Goal: Task Accomplishment & Management: Manage account settings

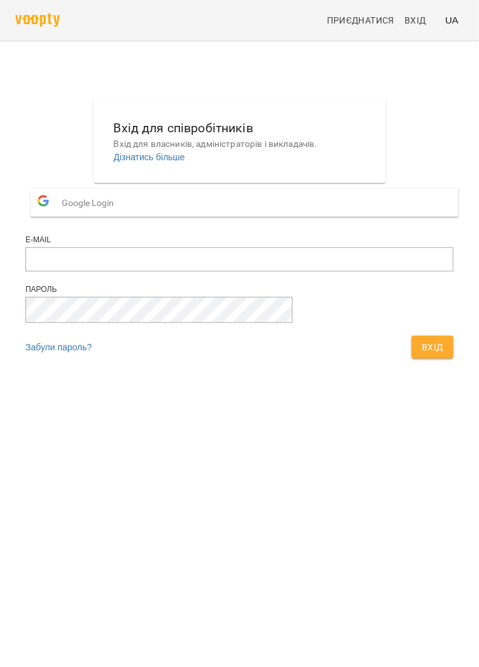
click at [247, 217] on button "Google Login" at bounding box center [245, 202] width 428 height 29
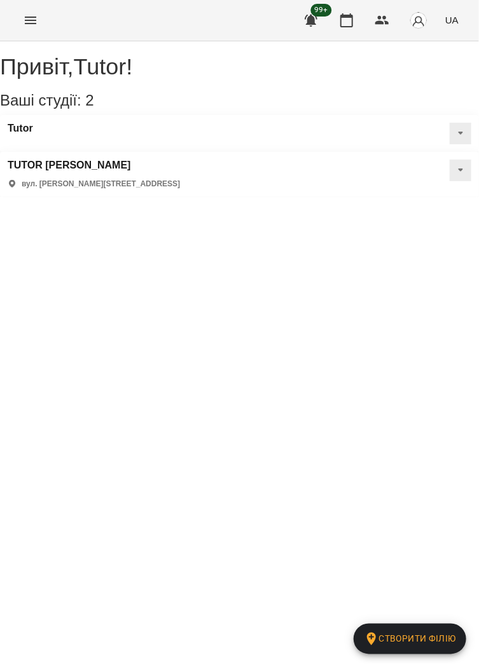
click at [30, 20] on icon "Menu" at bounding box center [30, 21] width 11 height 8
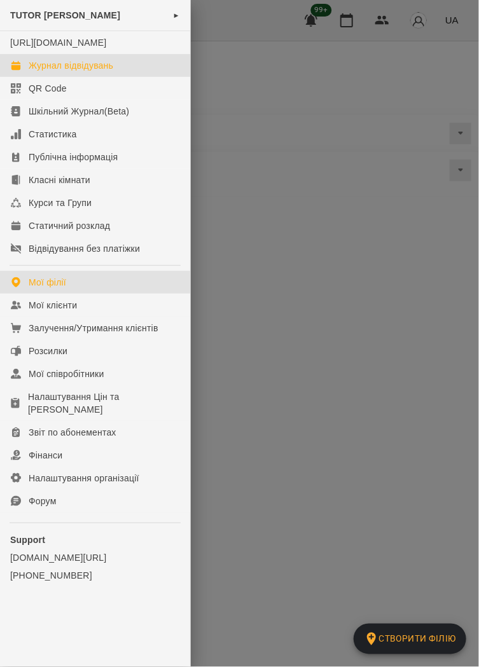
click at [95, 72] on div "Журнал відвідувань" at bounding box center [71, 65] width 85 height 13
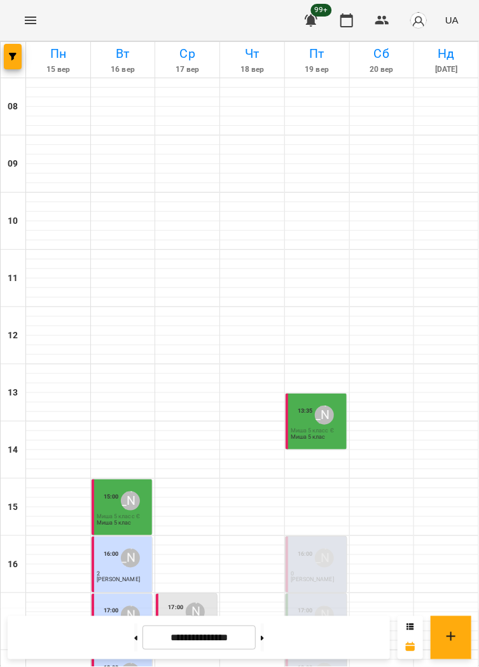
scroll to position [112, 0]
click at [23, 27] on icon "Menu" at bounding box center [30, 20] width 15 height 15
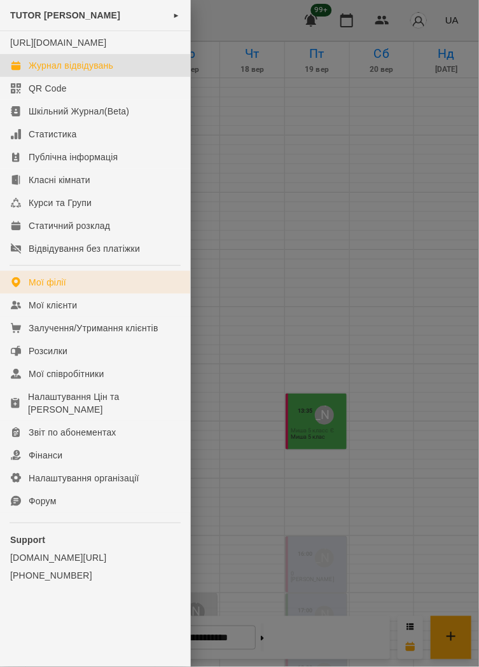
click at [79, 293] on link "Мої філії" at bounding box center [95, 282] width 190 height 23
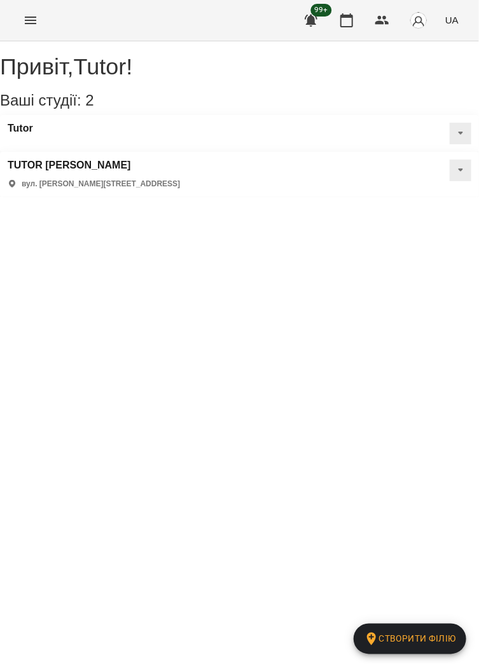
click at [449, 144] on button at bounding box center [460, 134] width 22 height 22
click at [386, 200] on span "Статичний розклад" at bounding box center [419, 194] width 73 height 11
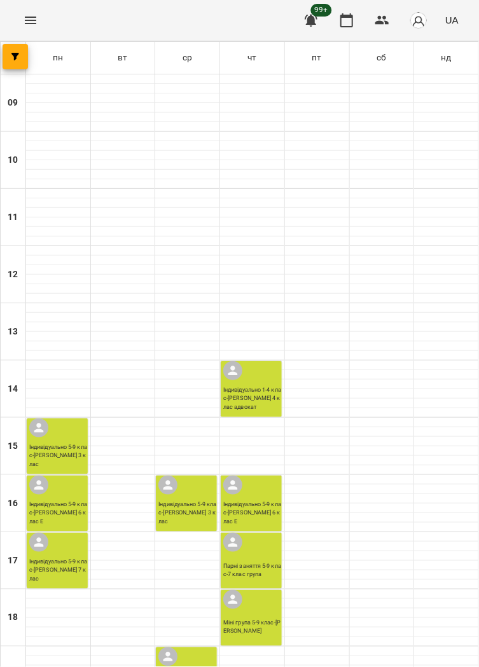
click at [37, 24] on icon "Menu" at bounding box center [30, 20] width 15 height 15
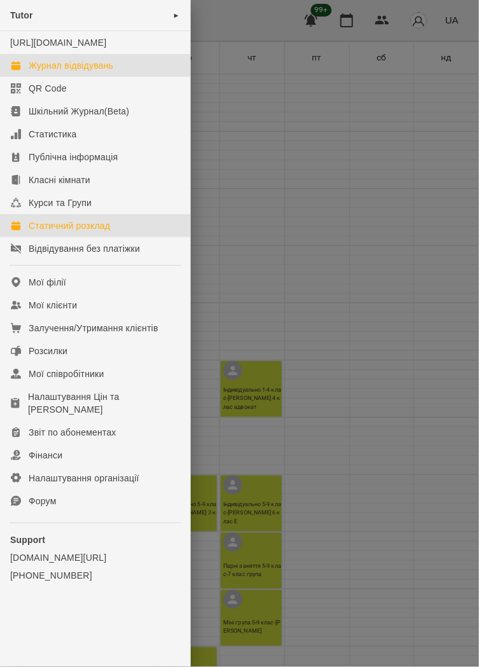
click at [66, 72] on div "Журнал відвідувань" at bounding box center [71, 65] width 85 height 13
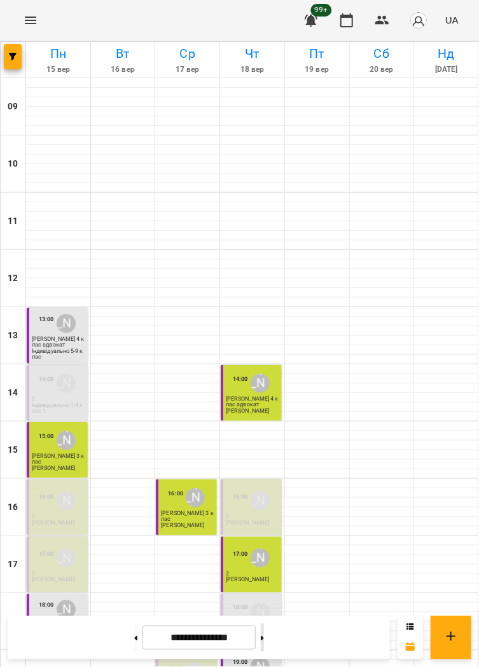
click at [264, 643] on button at bounding box center [262, 638] width 3 height 28
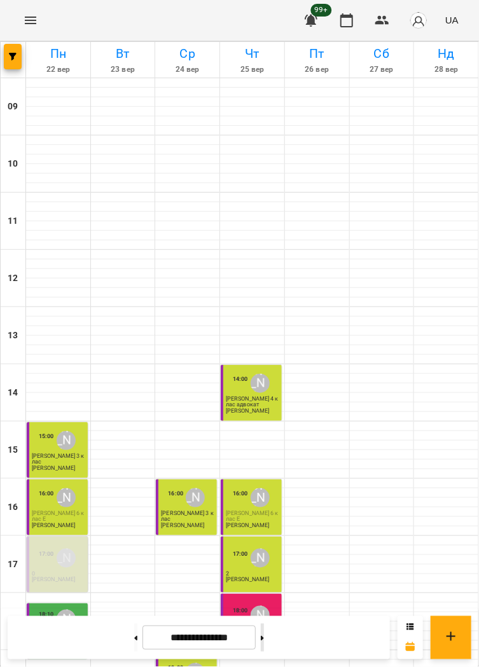
click at [264, 634] on button at bounding box center [262, 638] width 3 height 28
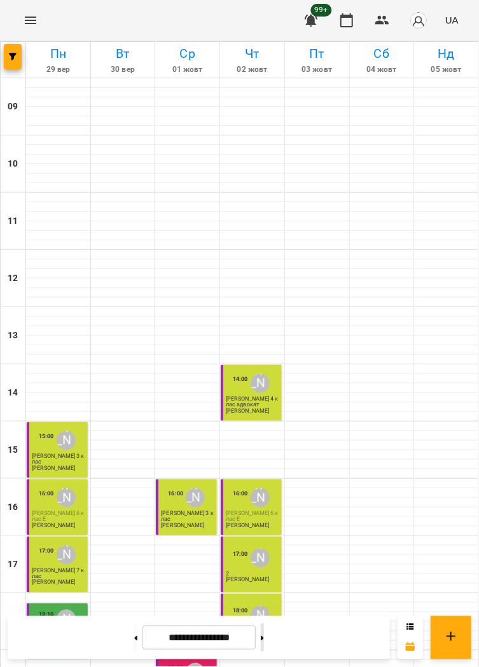
click at [264, 646] on button at bounding box center [262, 638] width 3 height 28
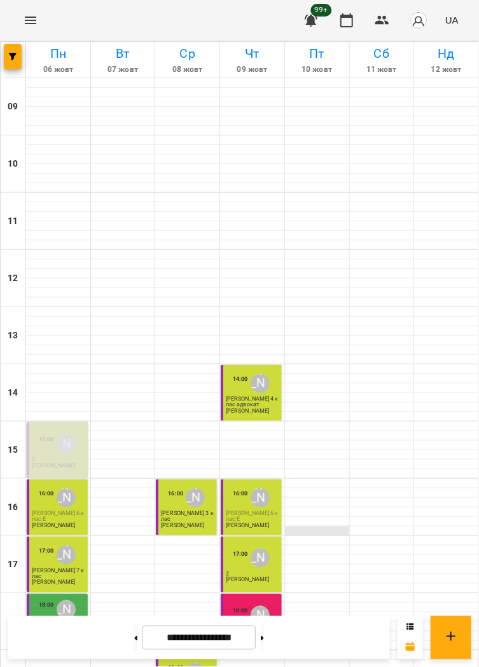
scroll to position [101, 0]
click at [246, 396] on p "[PERSON_NAME] 4 клас адвокат" at bounding box center [252, 401] width 53 height 11
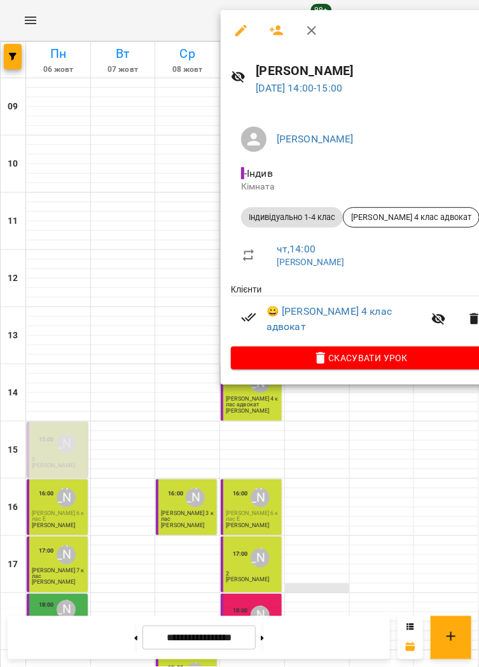
click at [335, 487] on div at bounding box center [239, 333] width 479 height 667
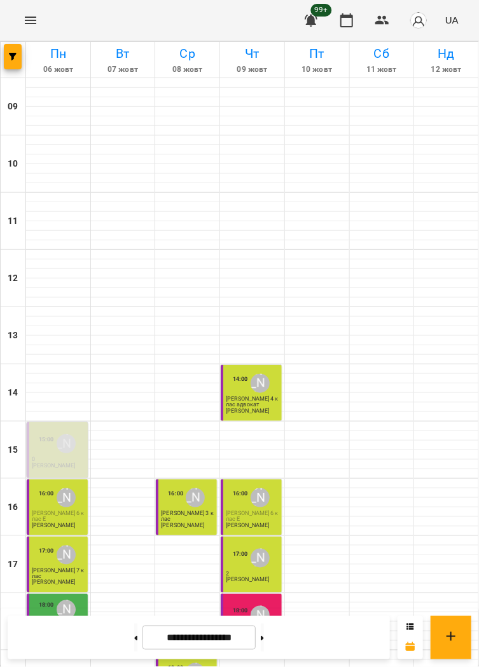
click at [244, 634] on p "[PERSON_NAME]" at bounding box center [247, 637] width 43 height 6
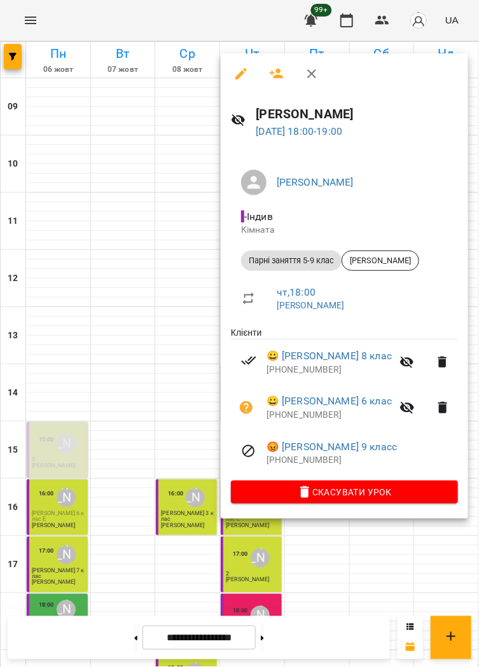
click at [399, 366] on icon "button" at bounding box center [406, 362] width 15 height 15
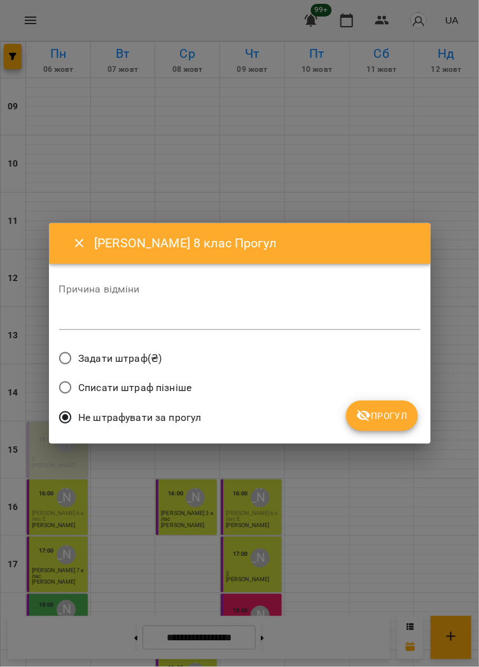
click at [383, 421] on span "Прогул" at bounding box center [381, 415] width 51 height 15
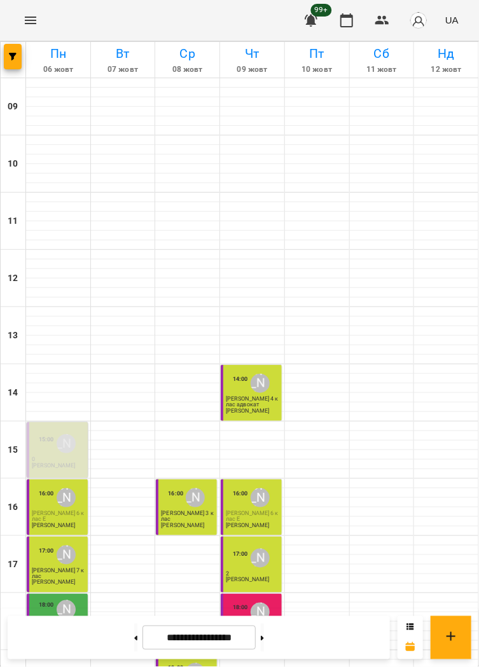
scroll to position [269, 0]
click at [264, 635] on button at bounding box center [262, 638] width 3 height 28
type input "**********"
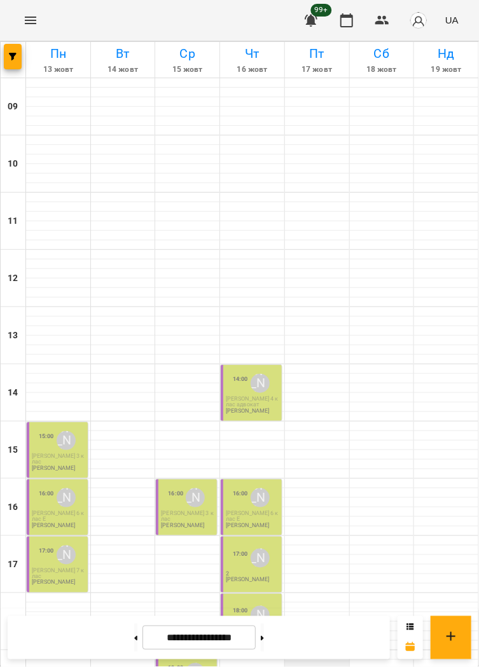
scroll to position [240, 0]
click at [59, 431] on div "[PERSON_NAME]" at bounding box center [66, 440] width 19 height 19
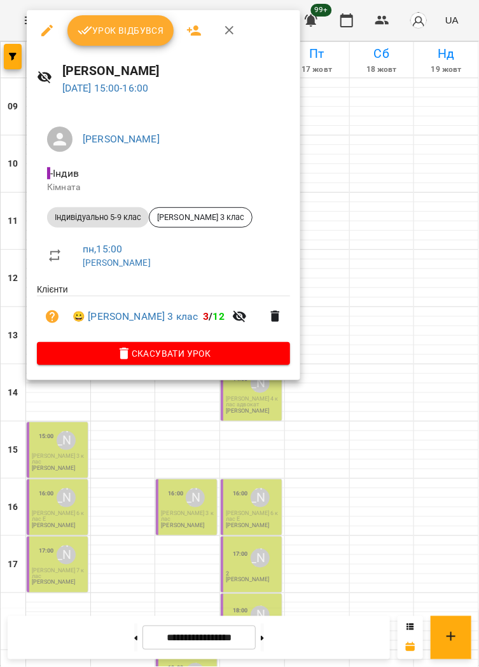
click at [128, 26] on span "Урок відбувся" at bounding box center [121, 30] width 86 height 15
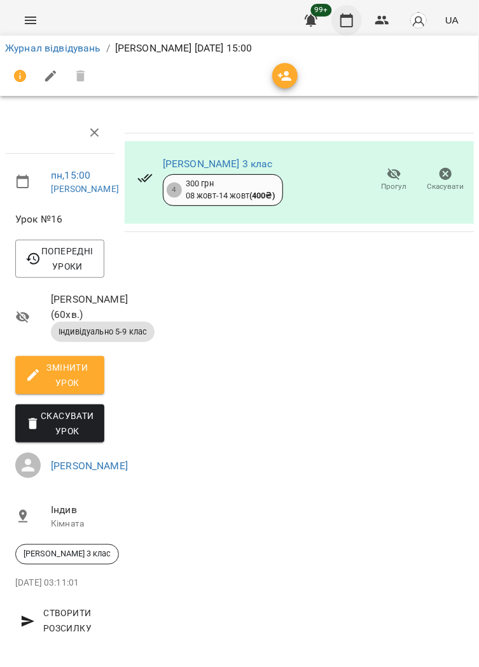
click at [348, 20] on icon "button" at bounding box center [346, 20] width 15 height 15
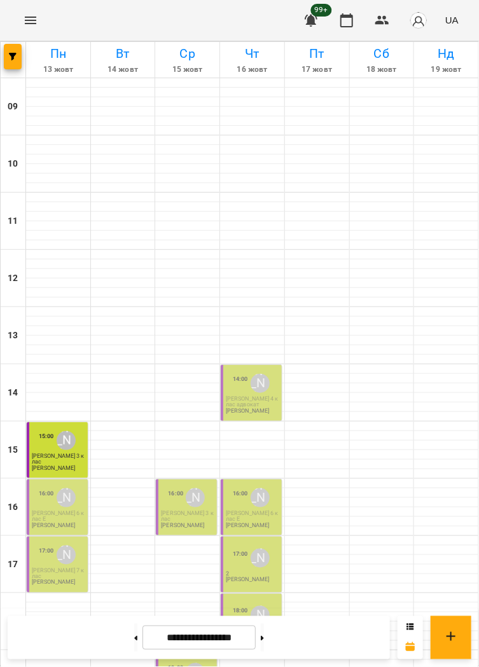
click at [58, 525] on p "[PERSON_NAME]" at bounding box center [53, 525] width 43 height 6
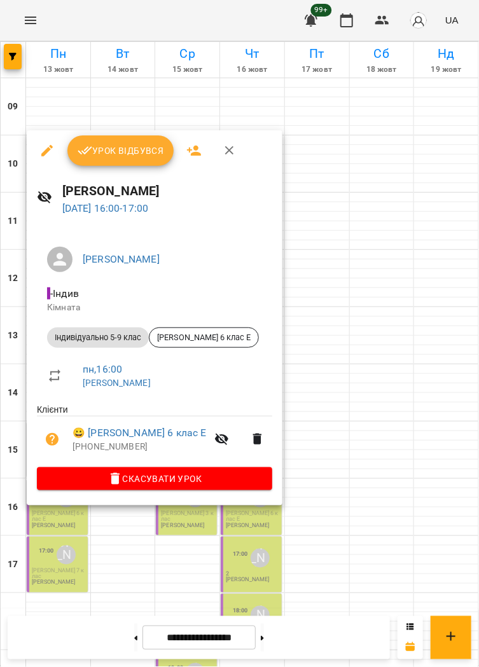
click at [133, 155] on span "Урок відбувся" at bounding box center [121, 150] width 86 height 15
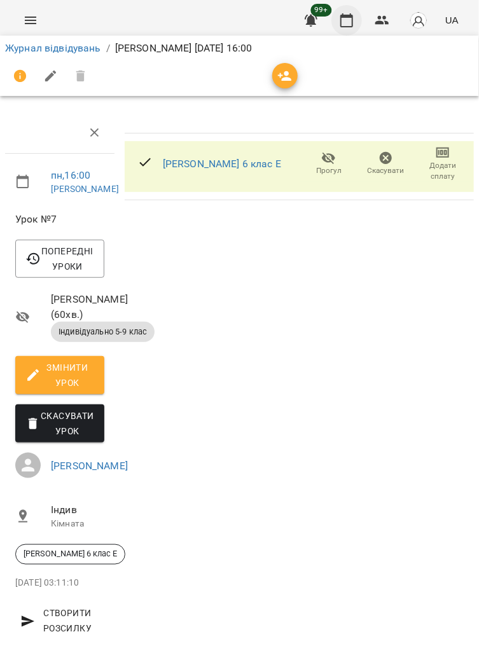
click at [353, 20] on icon "button" at bounding box center [346, 20] width 13 height 14
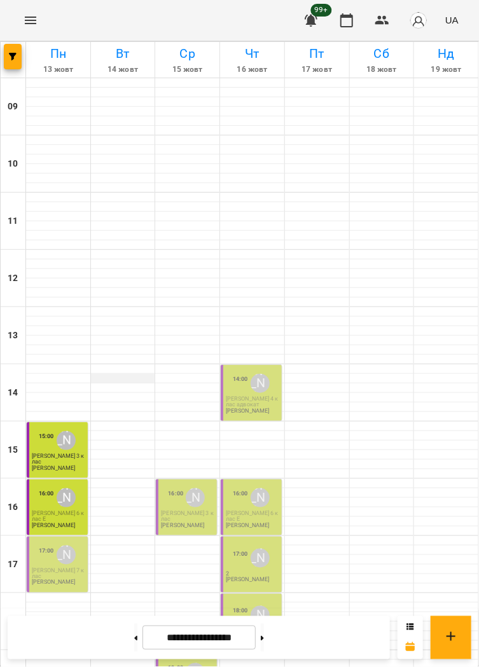
scroll to position [153, 0]
click at [50, 568] on p "[PERSON_NAME] 7 клас" at bounding box center [58, 573] width 53 height 11
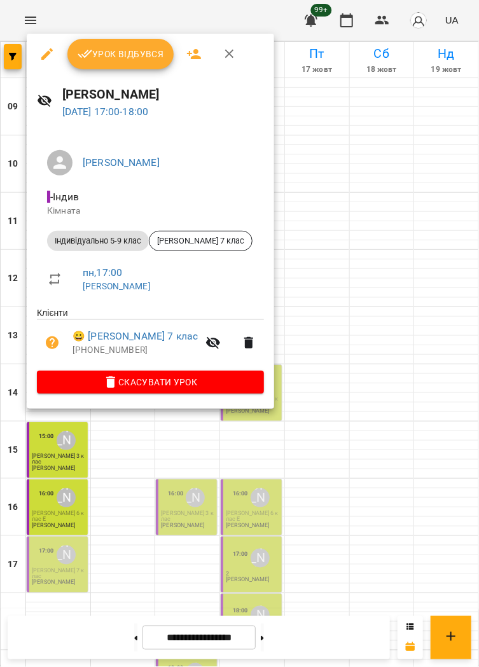
click at [139, 60] on span "Урок відбувся" at bounding box center [121, 53] width 86 height 15
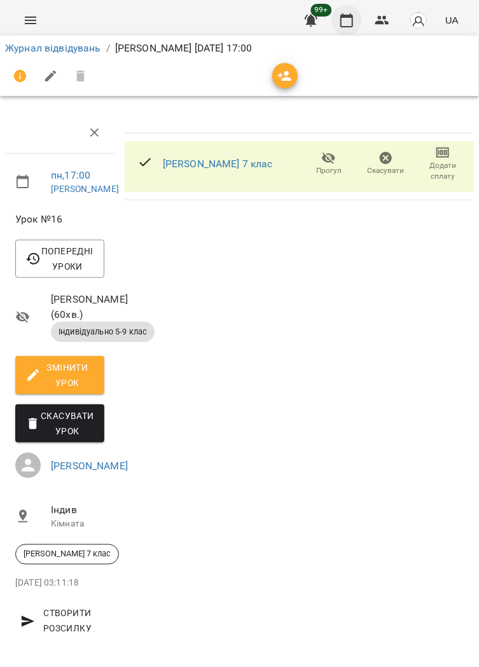
click at [340, 27] on icon "button" at bounding box center [346, 20] width 15 height 15
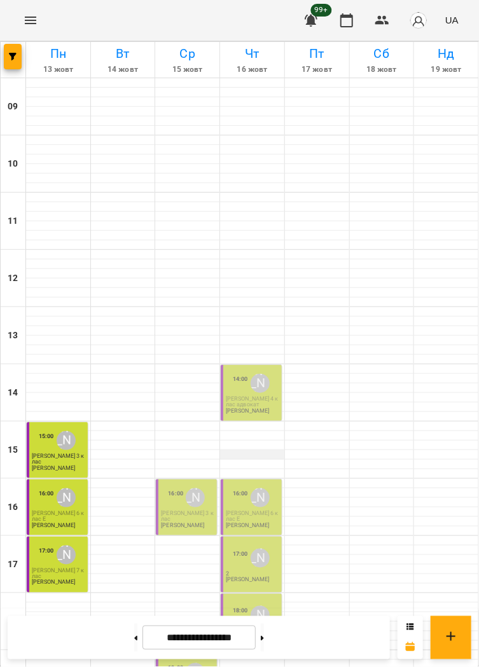
scroll to position [208, 0]
click at [184, 510] on span "[PERSON_NAME] 3 клас" at bounding box center [187, 516] width 52 height 12
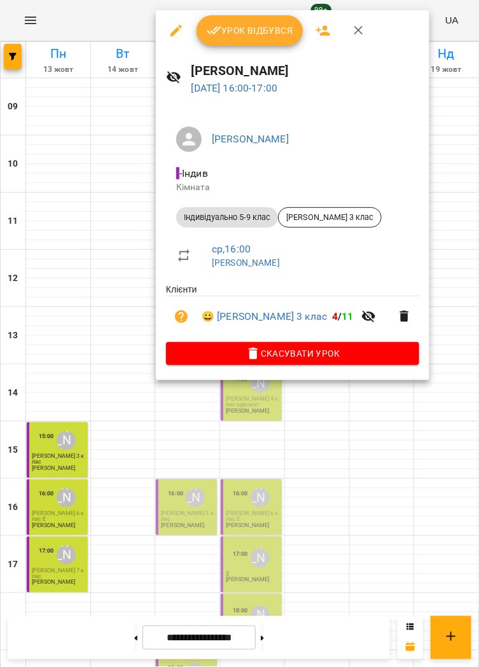
click at [247, 43] on button "Урок відбувся" at bounding box center [249, 30] width 107 height 31
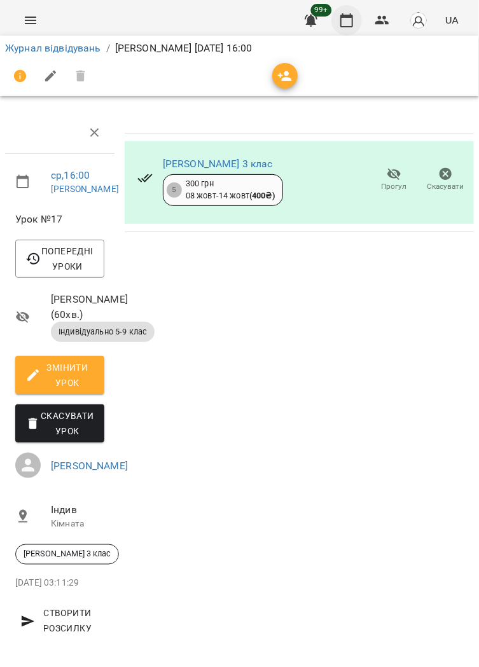
click at [350, 24] on icon "button" at bounding box center [346, 20] width 15 height 15
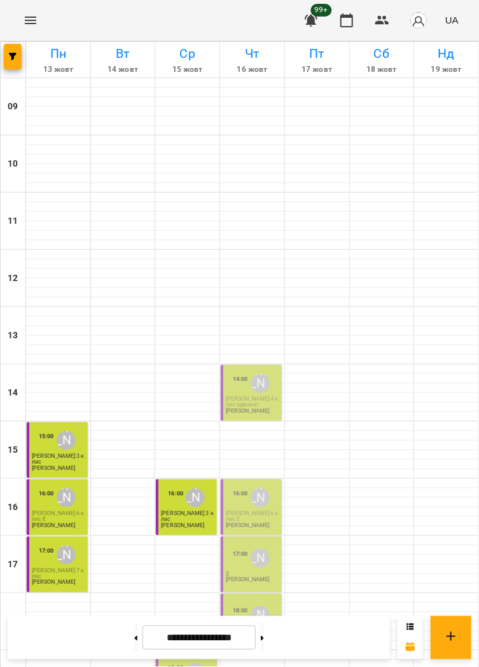
scroll to position [150, 0]
click at [179, 660] on div "19:00" at bounding box center [175, 672] width 15 height 24
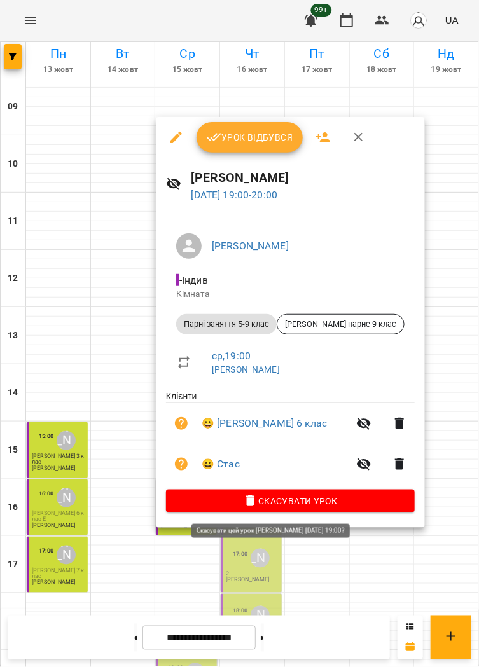
click at [233, 146] on button "Урок відбувся" at bounding box center [249, 137] width 107 height 31
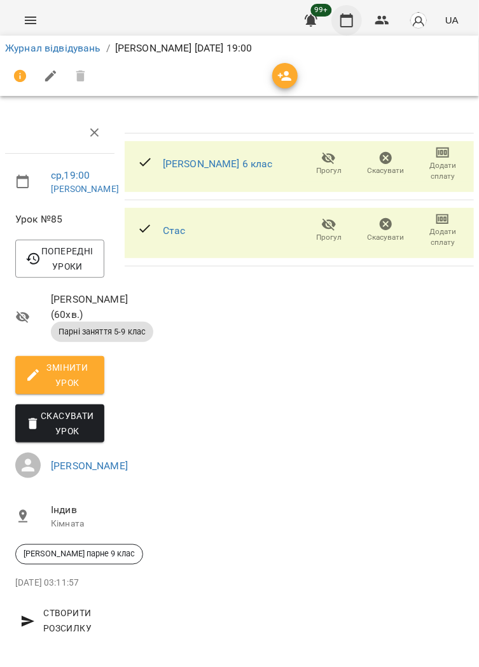
click at [346, 24] on icon "button" at bounding box center [346, 20] width 15 height 15
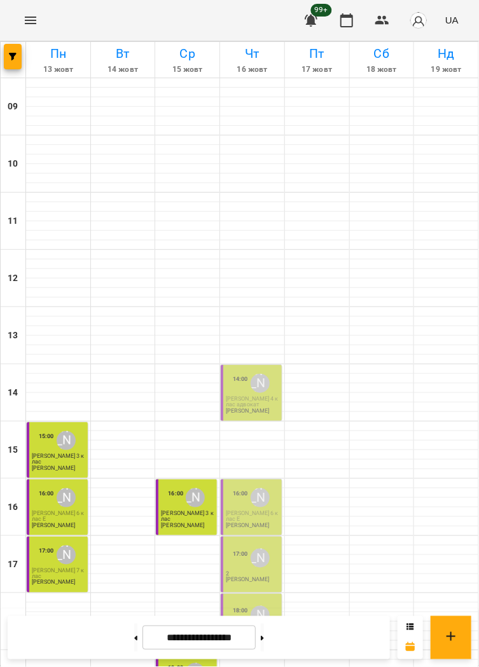
click at [180, 650] on input "**********" at bounding box center [198, 637] width 113 height 25
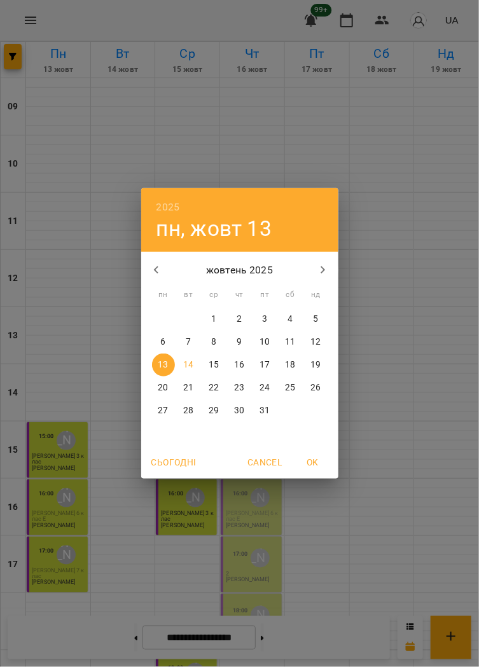
click at [168, 344] on span "6" at bounding box center [163, 342] width 23 height 13
type input "**********"
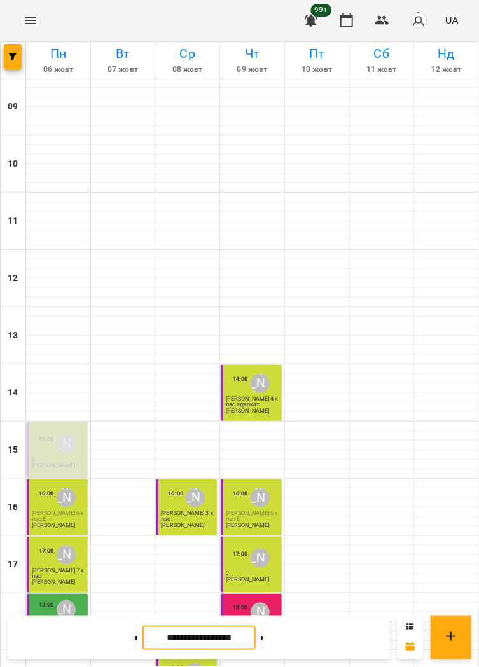
scroll to position [153, 0]
click at [36, 30] on button "Menu" at bounding box center [30, 20] width 31 height 31
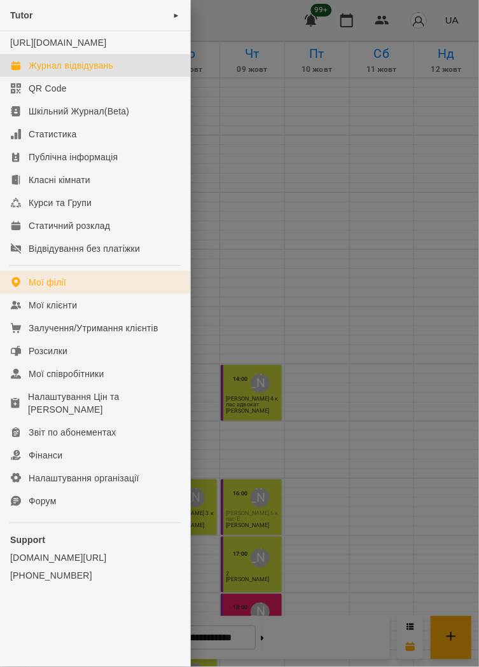
click at [80, 291] on link "Мої філії" at bounding box center [95, 282] width 190 height 23
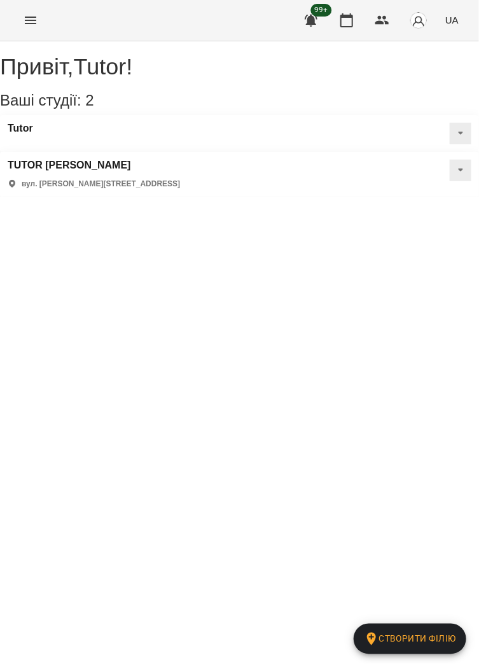
click at [458, 172] on icon at bounding box center [460, 169] width 5 height 3
click at [399, 236] on span "Статичний розклад" at bounding box center [419, 231] width 73 height 11
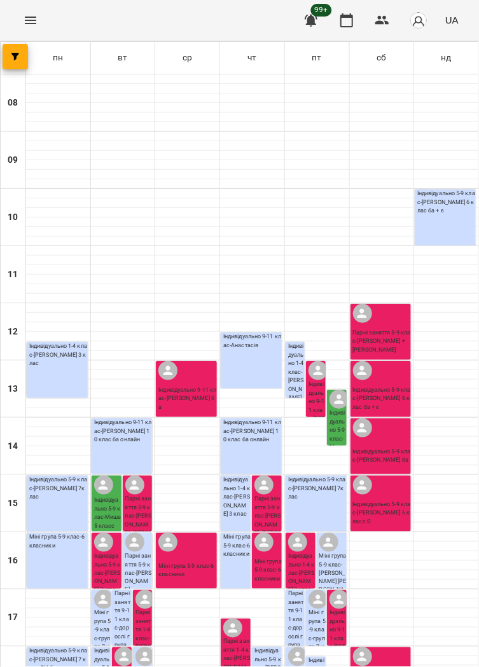
click at [29, 32] on button "Menu" at bounding box center [30, 20] width 31 height 31
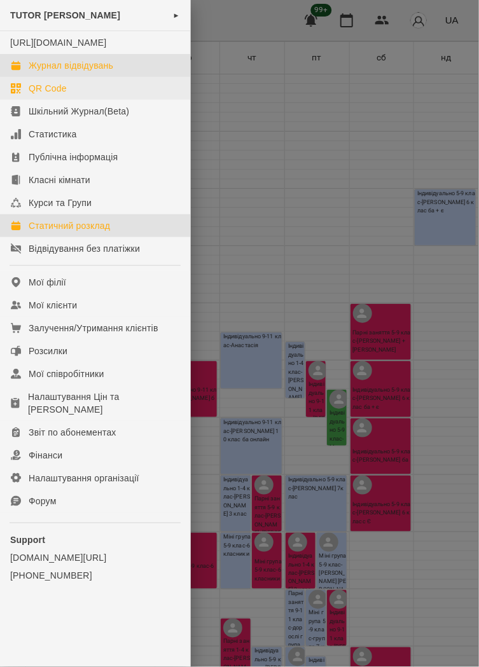
click at [61, 72] on div "Журнал відвідувань" at bounding box center [71, 65] width 85 height 13
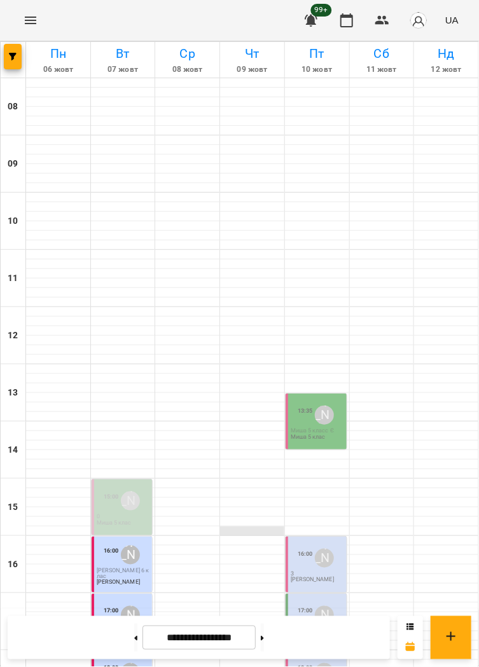
scroll to position [182, 0]
click at [118, 580] on p "[PERSON_NAME]" at bounding box center [118, 583] width 43 height 6
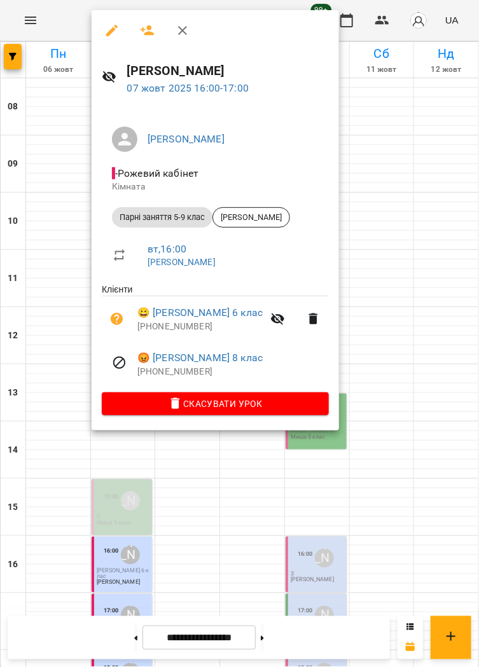
click at [208, 514] on div at bounding box center [239, 333] width 479 height 667
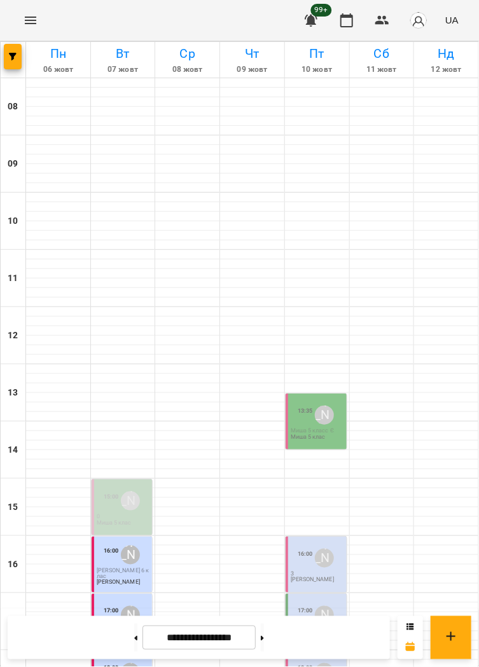
click at [123, 603] on div "17:00 [PERSON_NAME] 2 [PERSON_NAME]" at bounding box center [123, 621] width 53 height 37
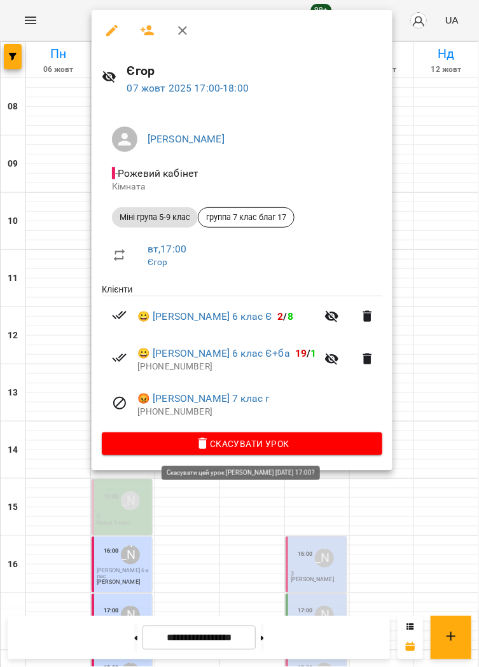
click at [230, 557] on div at bounding box center [239, 333] width 479 height 667
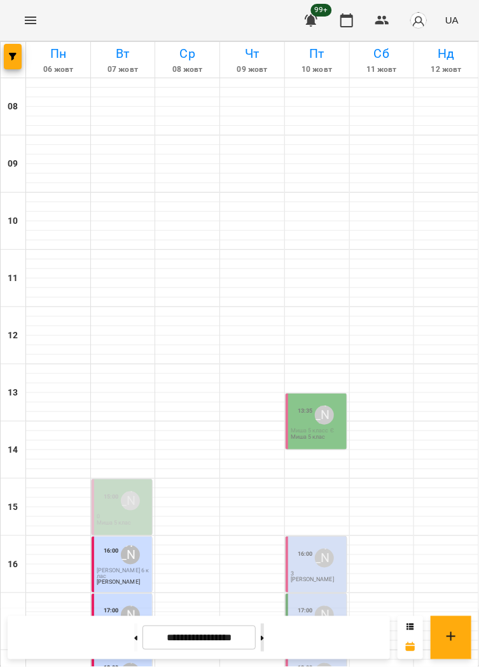
click at [264, 644] on button at bounding box center [262, 638] width 3 height 28
type input "**********"
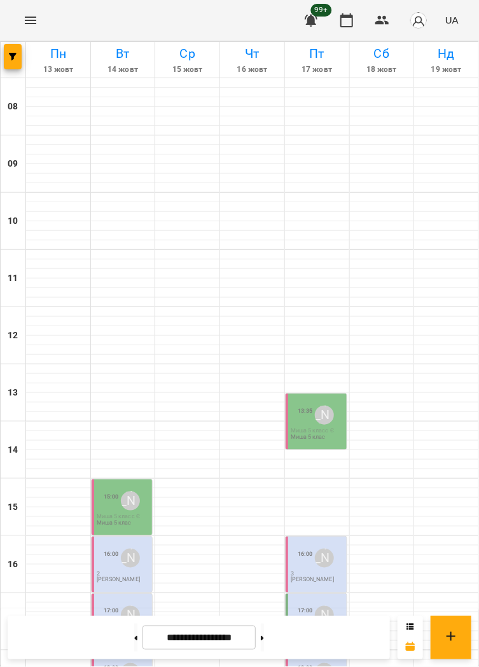
click at [112, 513] on span "Миша 5 класс Є" at bounding box center [118, 516] width 43 height 6
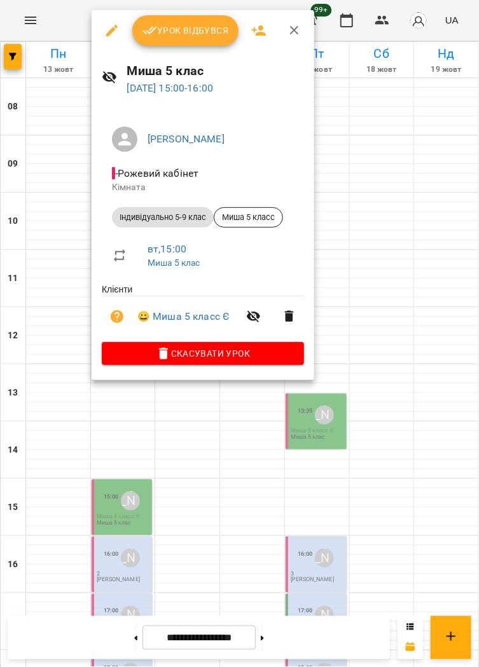
click at [193, 38] on button "Урок відбувся" at bounding box center [185, 30] width 107 height 31
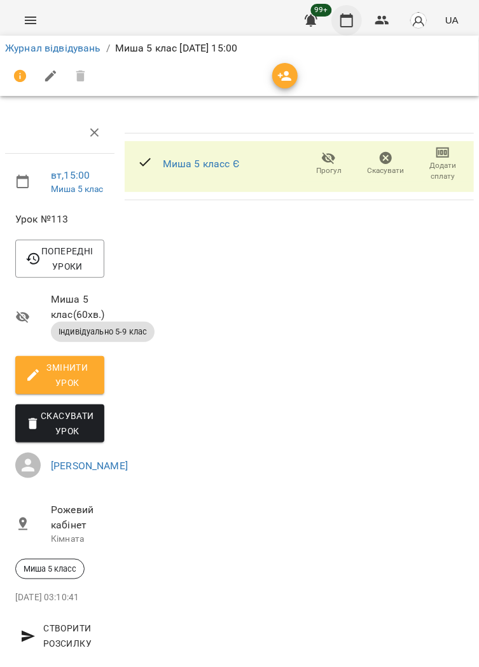
click at [349, 26] on icon "button" at bounding box center [346, 20] width 13 height 14
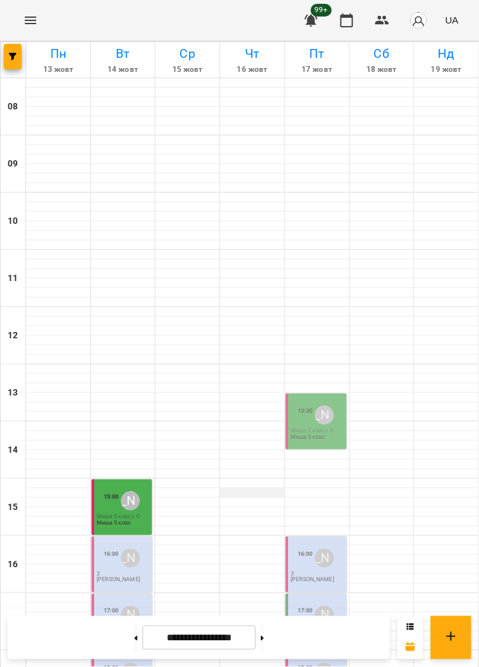
scroll to position [250, 0]
click at [123, 546] on div "[PERSON_NAME]" at bounding box center [130, 558] width 24 height 24
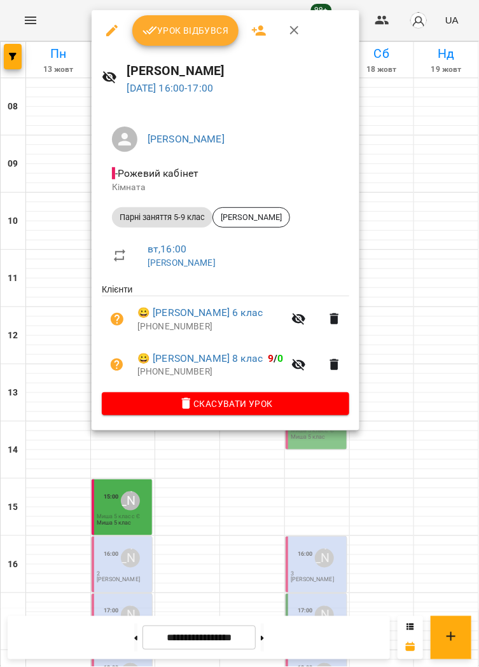
click at [199, 36] on span "Урок відбувся" at bounding box center [185, 30] width 86 height 15
click at [196, 36] on span "Урок відбувся" at bounding box center [185, 30] width 86 height 15
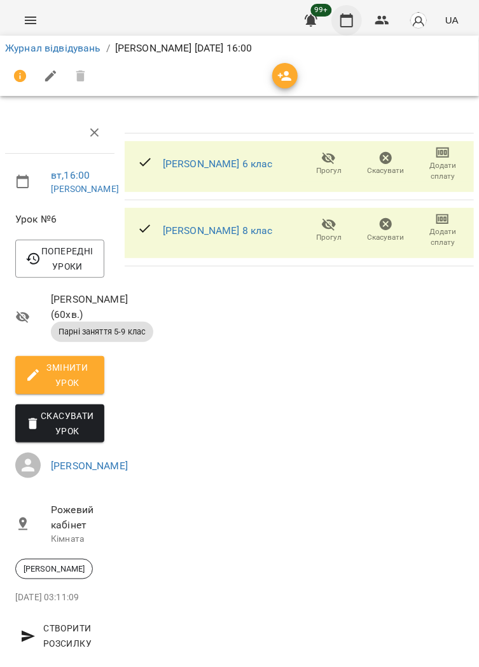
click at [346, 27] on icon "button" at bounding box center [346, 20] width 13 height 14
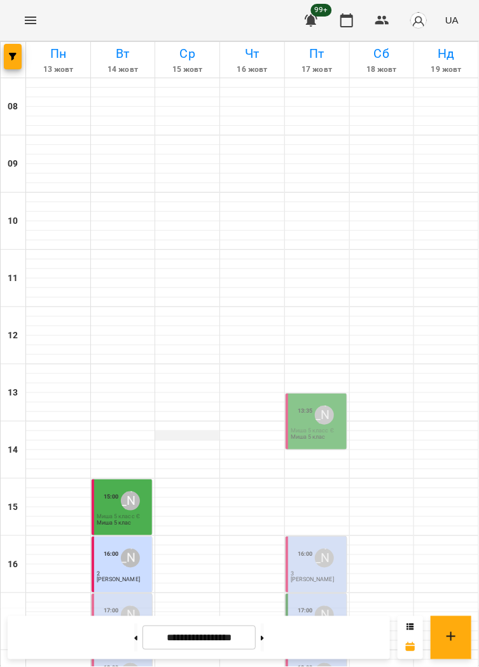
scroll to position [217, 0]
click at [109, 603] on div "17:00" at bounding box center [111, 615] width 15 height 24
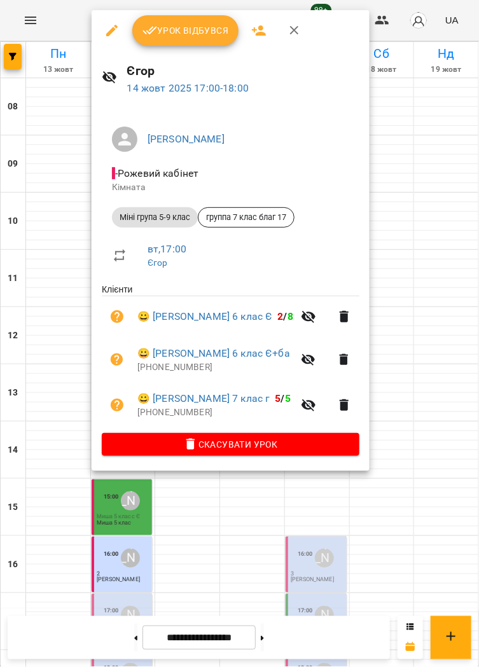
click at [207, 40] on button "Урок відбувся" at bounding box center [185, 30] width 107 height 31
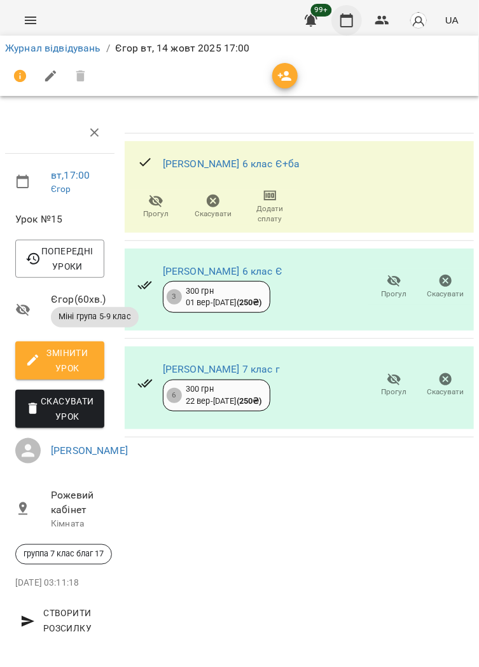
click at [345, 27] on icon "button" at bounding box center [346, 20] width 15 height 15
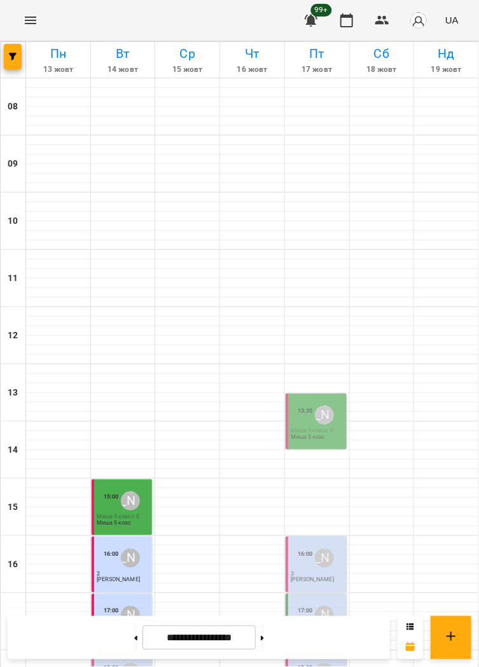
scroll to position [212, 0]
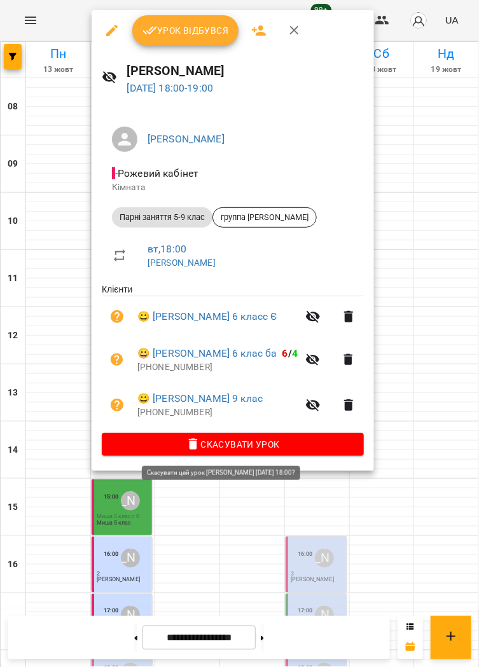
click at [193, 16] on button "Урок відбувся" at bounding box center [185, 30] width 107 height 31
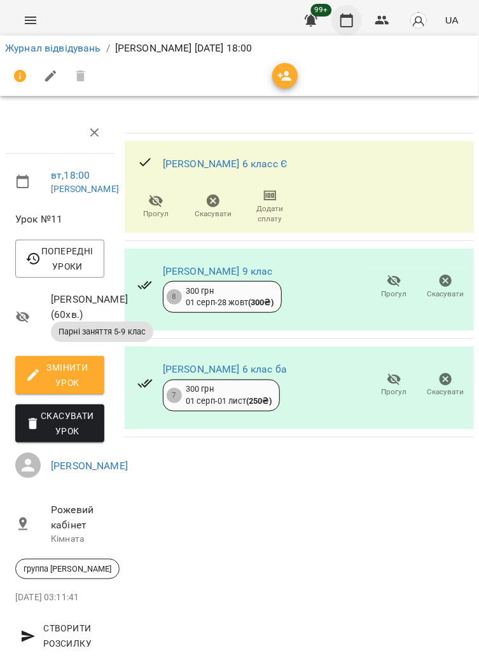
click at [348, 18] on icon "button" at bounding box center [346, 20] width 15 height 15
